Goal: Obtain resource: Download file/media

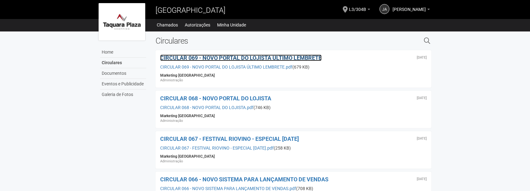
click at [236, 58] on span "CIRCULAR 069 - NOVO PORTAL DO LOJISTA ÚLTIMO LEMBRETE" at bounding box center [240, 57] width 161 height 7
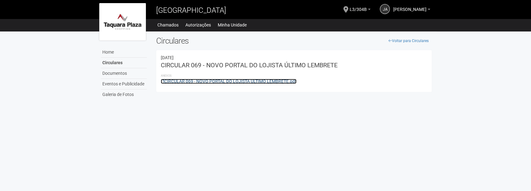
click at [246, 80] on link "CIRCULAR 069 - NOVO PORTAL DO LOJISTA ÚLTIMO LEMBRETE.pdf" at bounding box center [229, 81] width 136 height 5
click at [167, 25] on link "Chamados" at bounding box center [167, 25] width 21 height 9
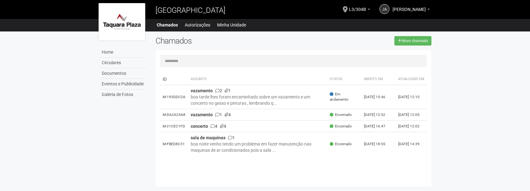
scroll to position [10, 0]
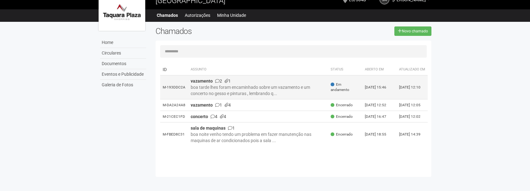
click at [279, 90] on div "boa tarde lhes foram encaminhado sobre um vazamento e um concerto no gesso e pi…" at bounding box center [258, 90] width 135 height 12
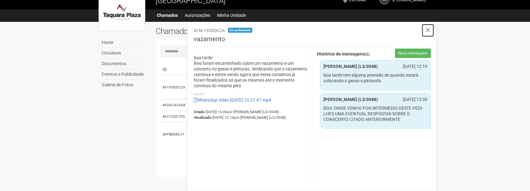
click at [428, 30] on icon at bounding box center [427, 30] width 5 height 6
